Goal: Navigation & Orientation: Find specific page/section

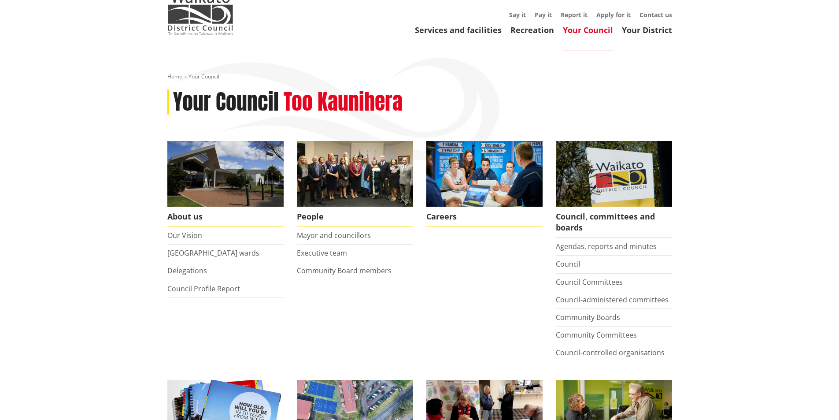
scroll to position [88, 0]
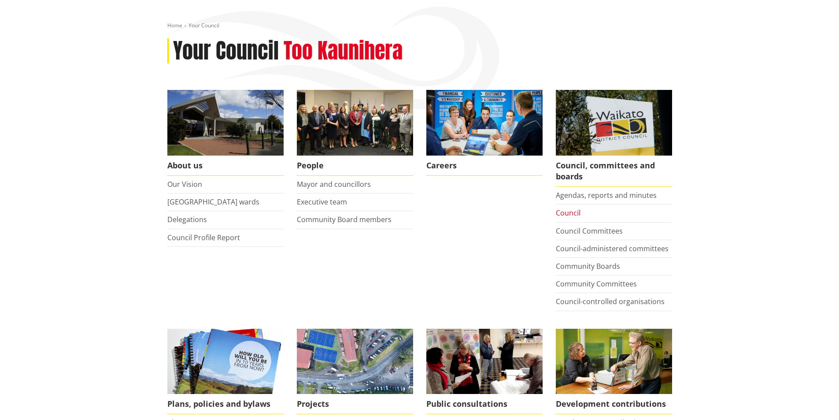
click at [574, 216] on link "Council" at bounding box center [568, 213] width 25 height 10
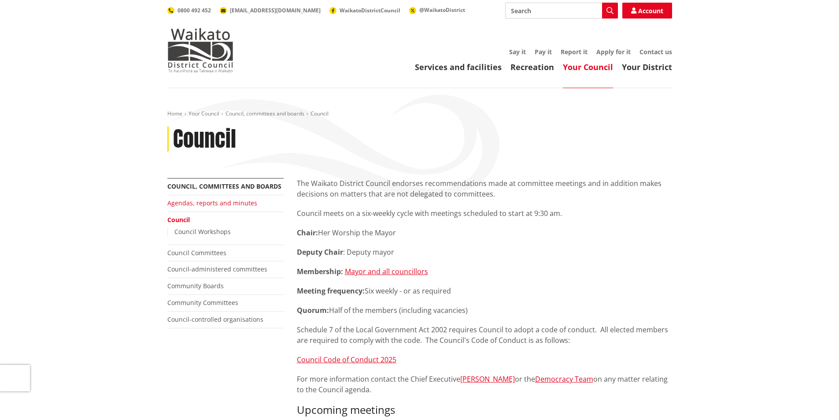
click at [220, 200] on link "Agendas, reports and minutes" at bounding box center [212, 203] width 90 height 8
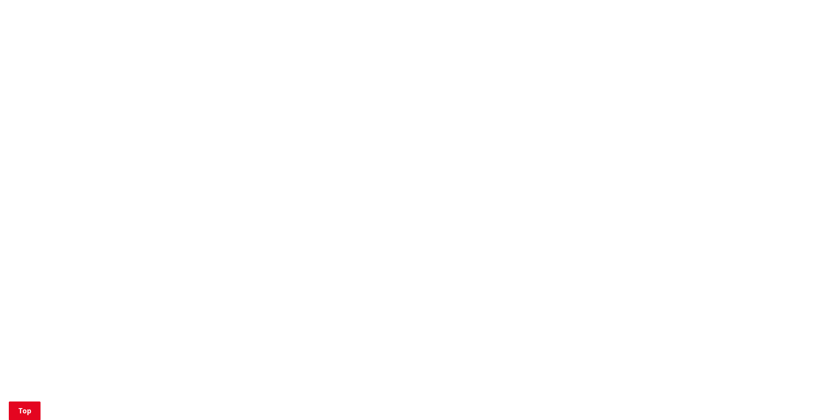
scroll to position [484, 0]
